Goal: Task Accomplishment & Management: Manage account settings

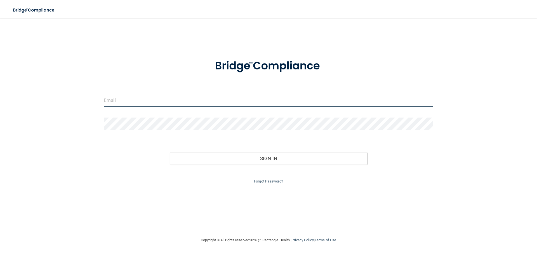
click at [126, 100] on input "email" at bounding box center [269, 100] width 330 height 13
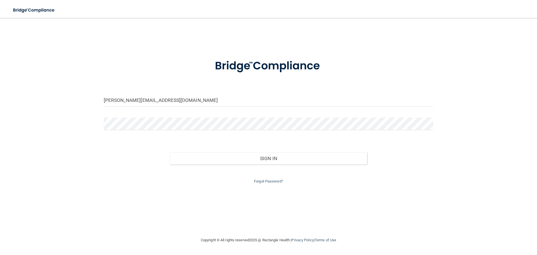
click at [130, 171] on div "Forgot Password?" at bounding box center [269, 175] width 338 height 20
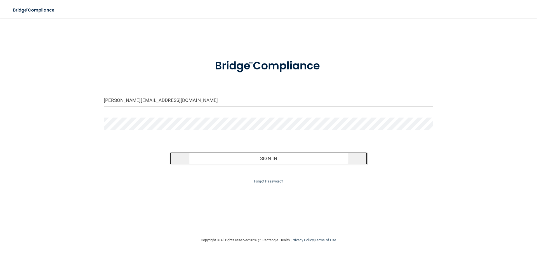
click at [241, 158] on button "Sign In" at bounding box center [269, 158] width 198 height 12
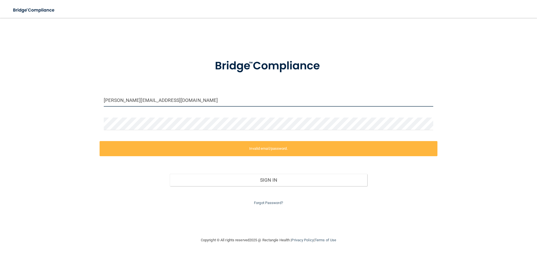
click at [131, 100] on input "[PERSON_NAME][EMAIL_ADDRESS][DOMAIN_NAME]" at bounding box center [269, 100] width 330 height 13
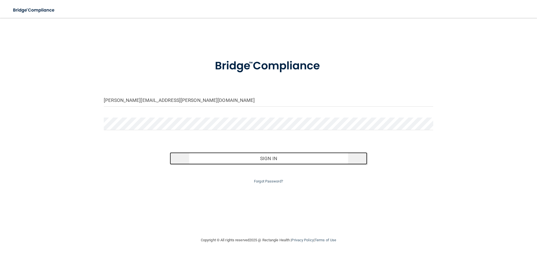
click at [219, 159] on button "Sign In" at bounding box center [269, 158] width 198 height 12
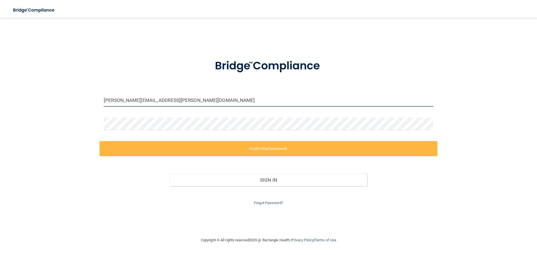
click at [130, 98] on input "[PERSON_NAME][EMAIL_ADDRESS][PERSON_NAME][DOMAIN_NAME]" at bounding box center [269, 100] width 330 height 13
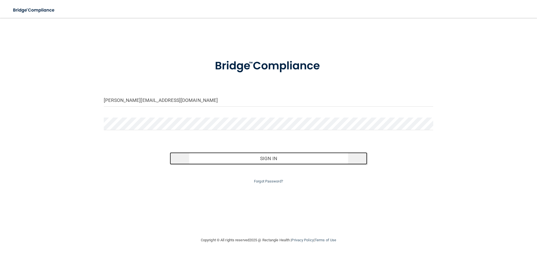
click at [222, 158] on button "Sign In" at bounding box center [269, 158] width 198 height 12
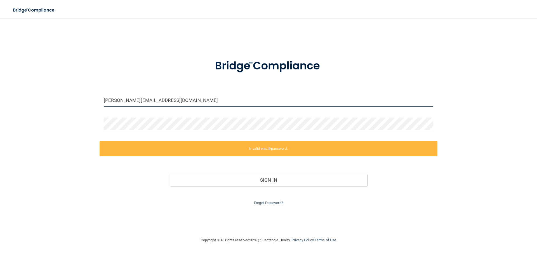
click at [133, 100] on input "[PERSON_NAME][EMAIL_ADDRESS][DOMAIN_NAME]" at bounding box center [269, 100] width 330 height 13
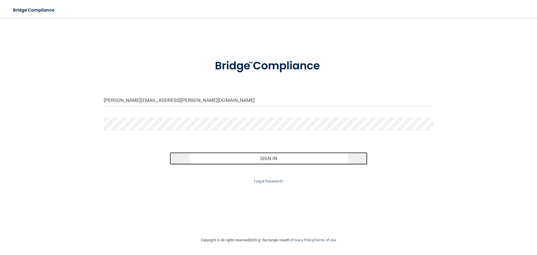
click at [248, 160] on button "Sign In" at bounding box center [269, 158] width 198 height 12
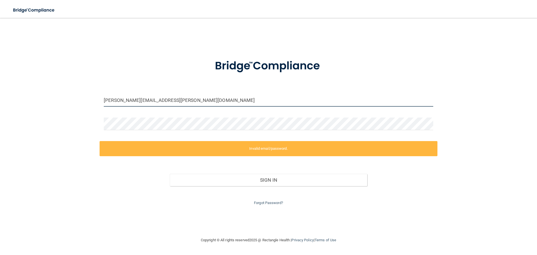
click at [130, 99] on input "[PERSON_NAME][EMAIL_ADDRESS][PERSON_NAME][DOMAIN_NAME]" at bounding box center [269, 100] width 330 height 13
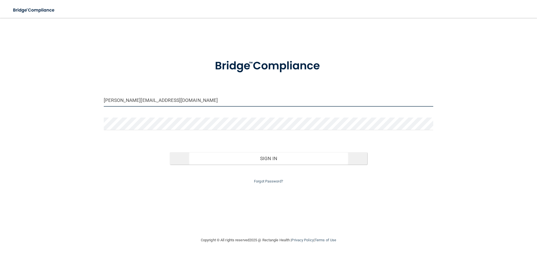
type input "[PERSON_NAME][EMAIL_ADDRESS][DOMAIN_NAME]"
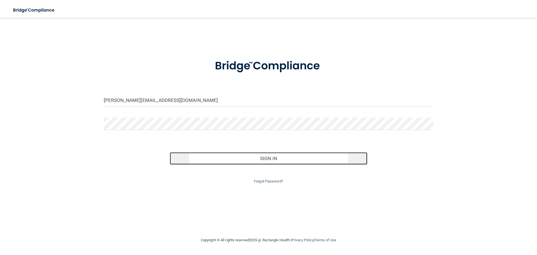
click at [238, 157] on button "Sign In" at bounding box center [269, 158] width 198 height 12
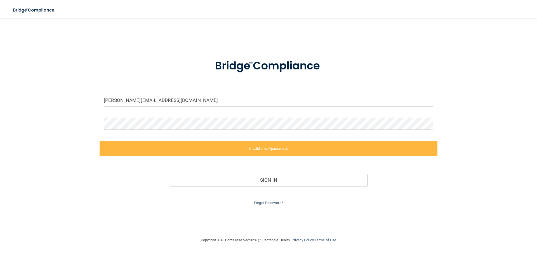
click at [39, 113] on div "[PERSON_NAME][EMAIL_ADDRESS][DOMAIN_NAME] Invalid email/password. You don't hav…" at bounding box center [268, 128] width 515 height 208
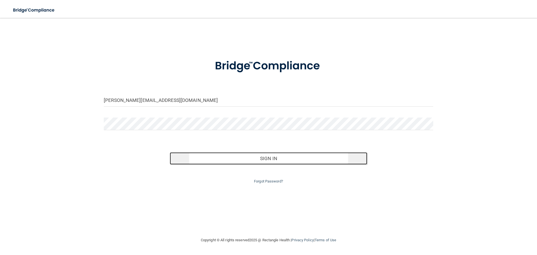
click at [232, 163] on button "Sign In" at bounding box center [269, 158] width 198 height 12
